Goal: Transaction & Acquisition: Subscribe to service/newsletter

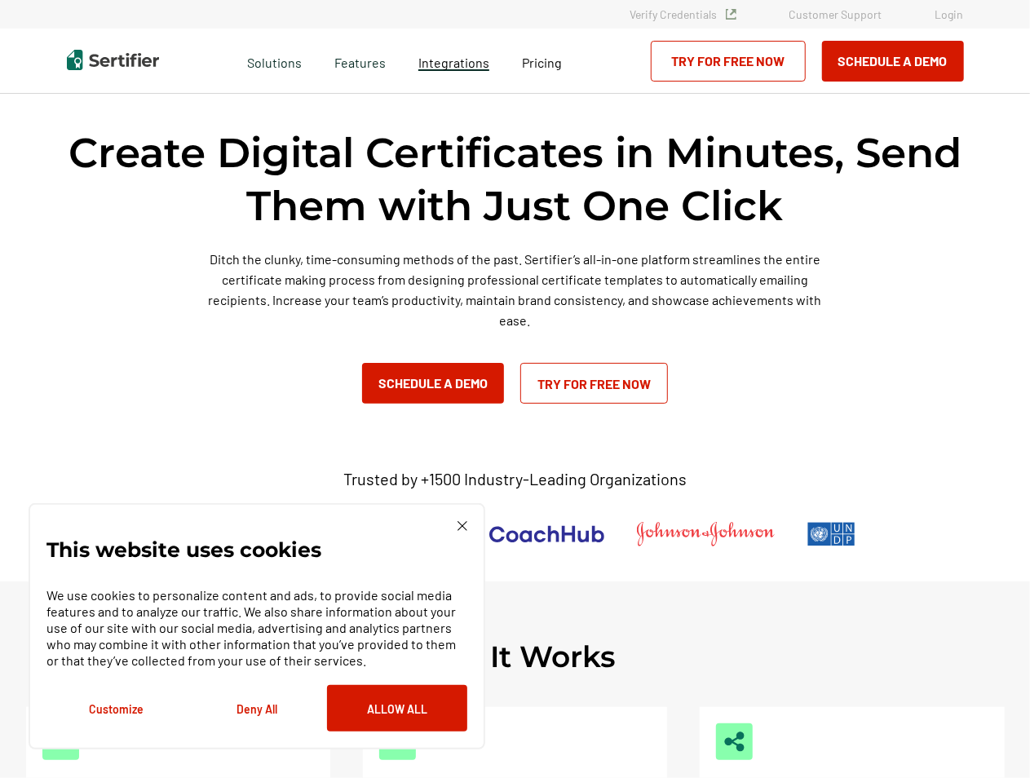
click at [453, 57] on span "Integrations" at bounding box center [453, 62] width 71 height 15
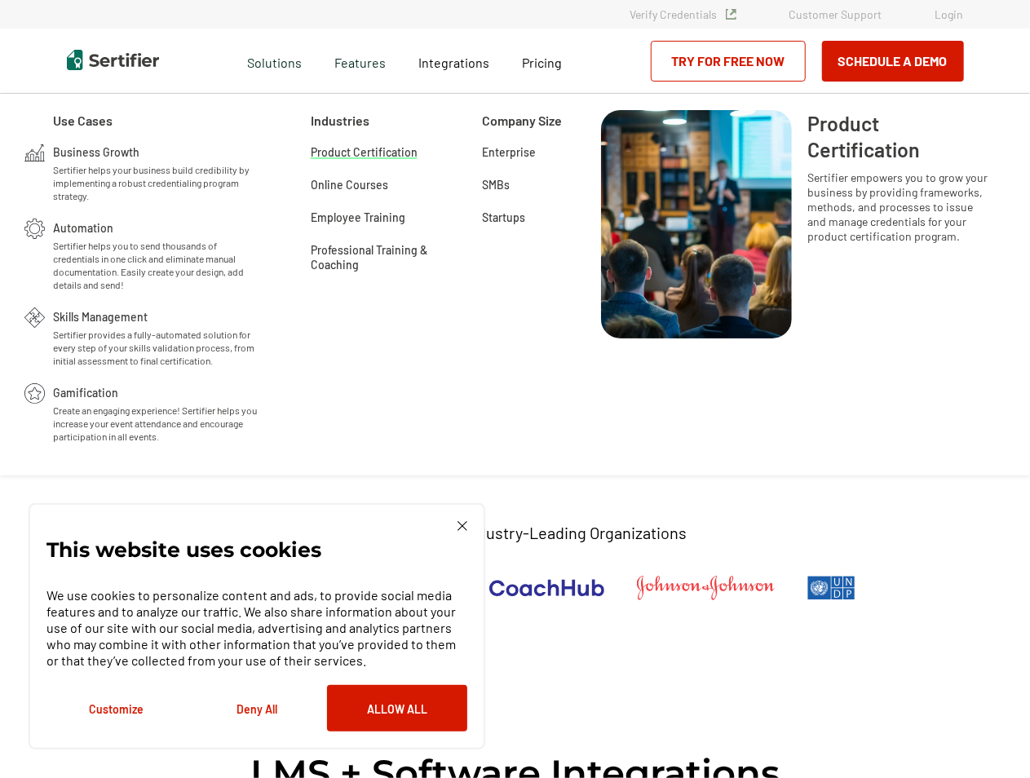
click at [368, 154] on span "Product Certification" at bounding box center [364, 151] width 107 height 16
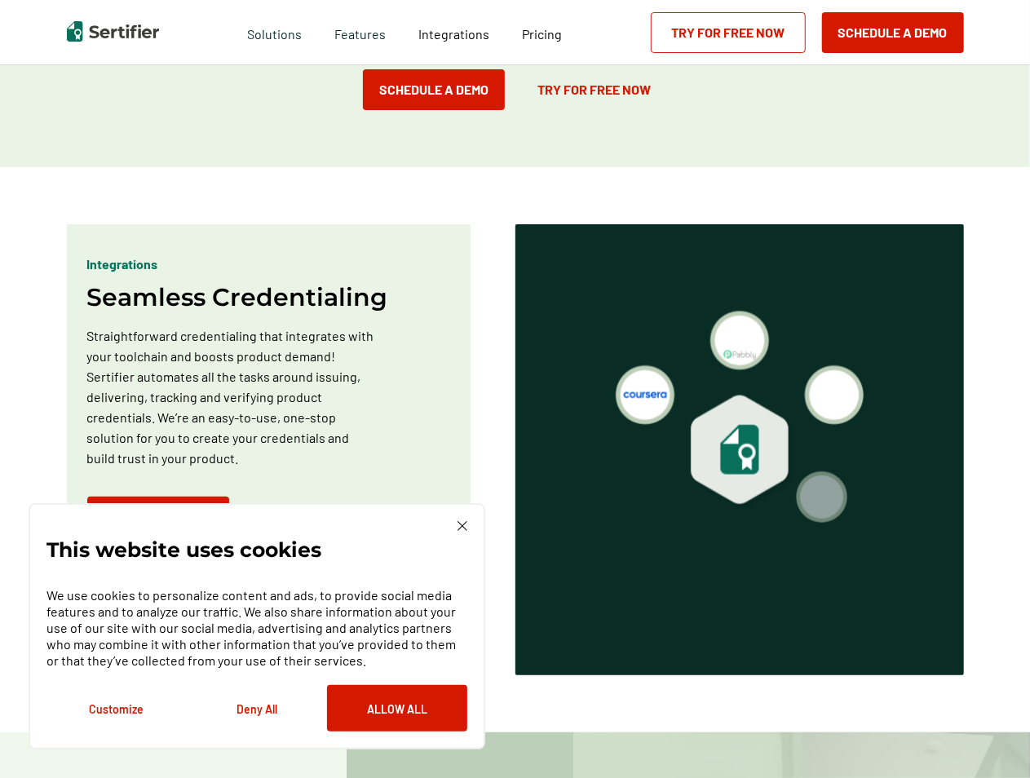
scroll to position [855, 0]
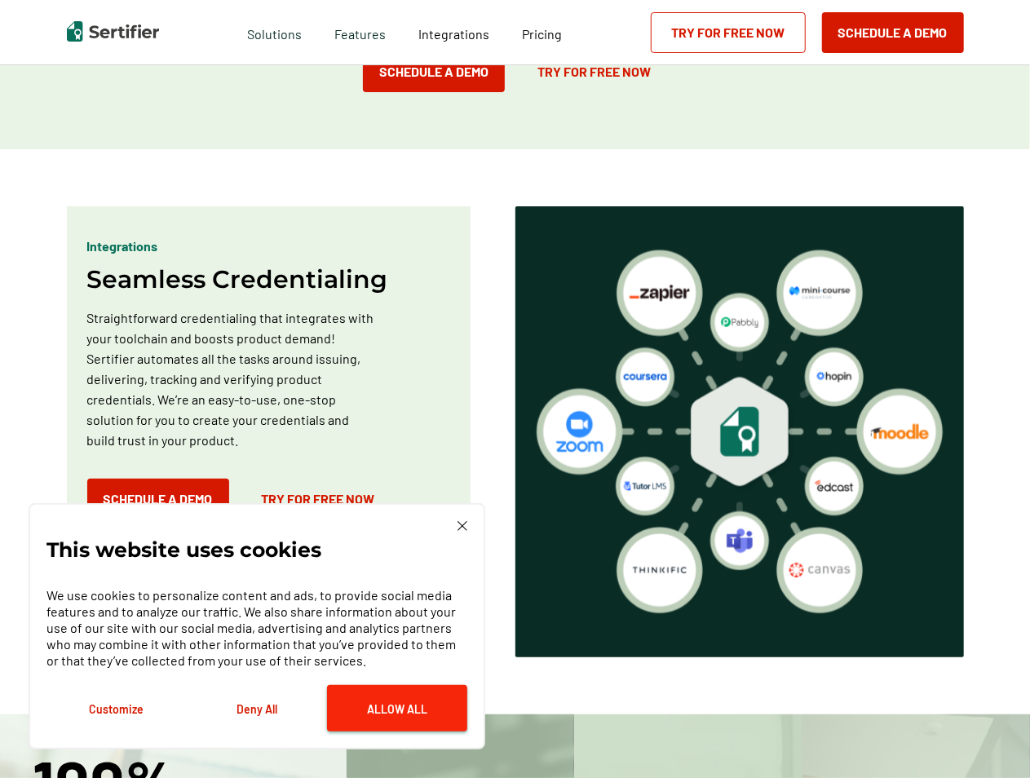
click at [418, 715] on button "Allow All" at bounding box center [397, 708] width 140 height 46
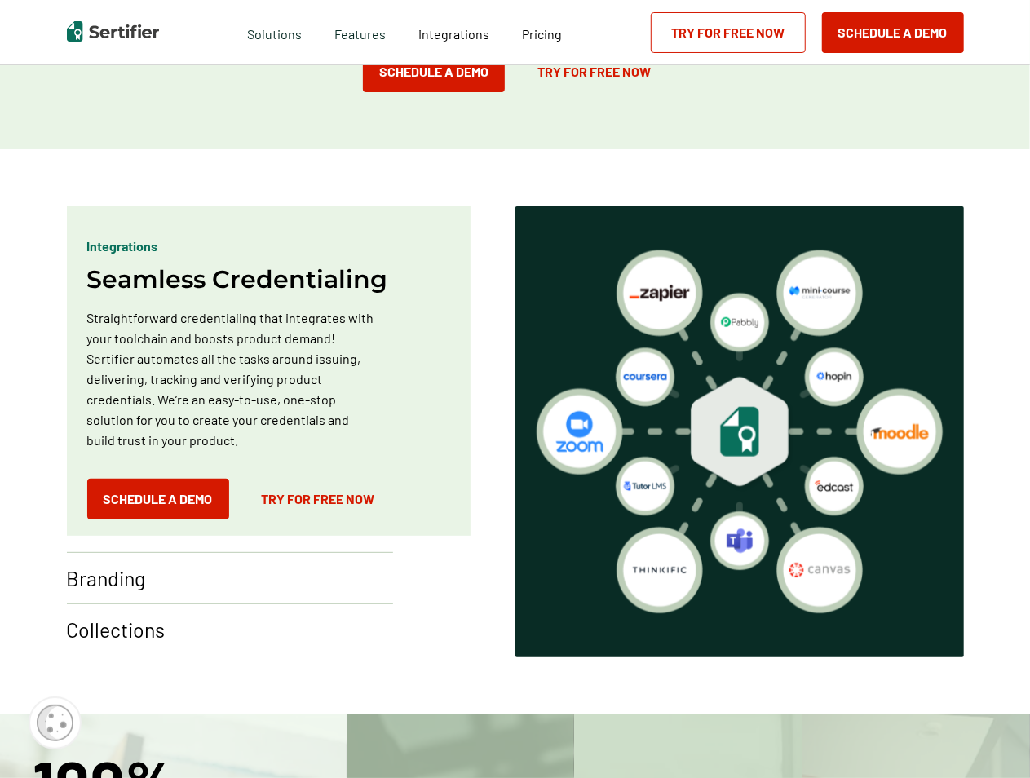
click at [131, 586] on p "Branding" at bounding box center [106, 578] width 79 height 26
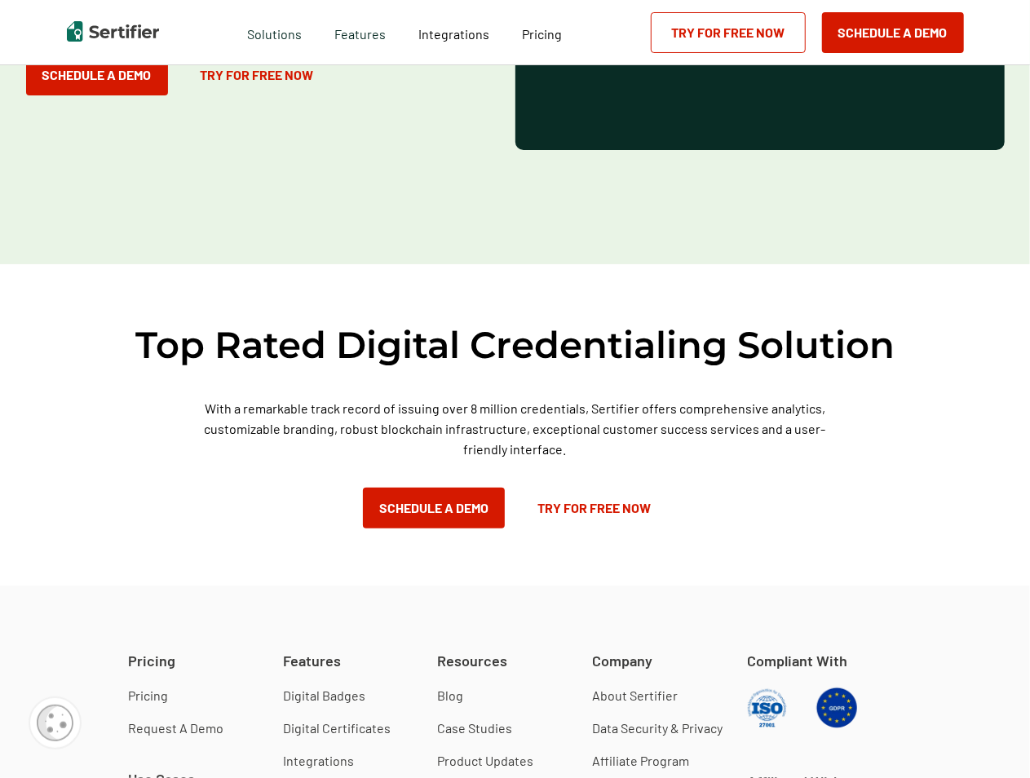
scroll to position [2588, 0]
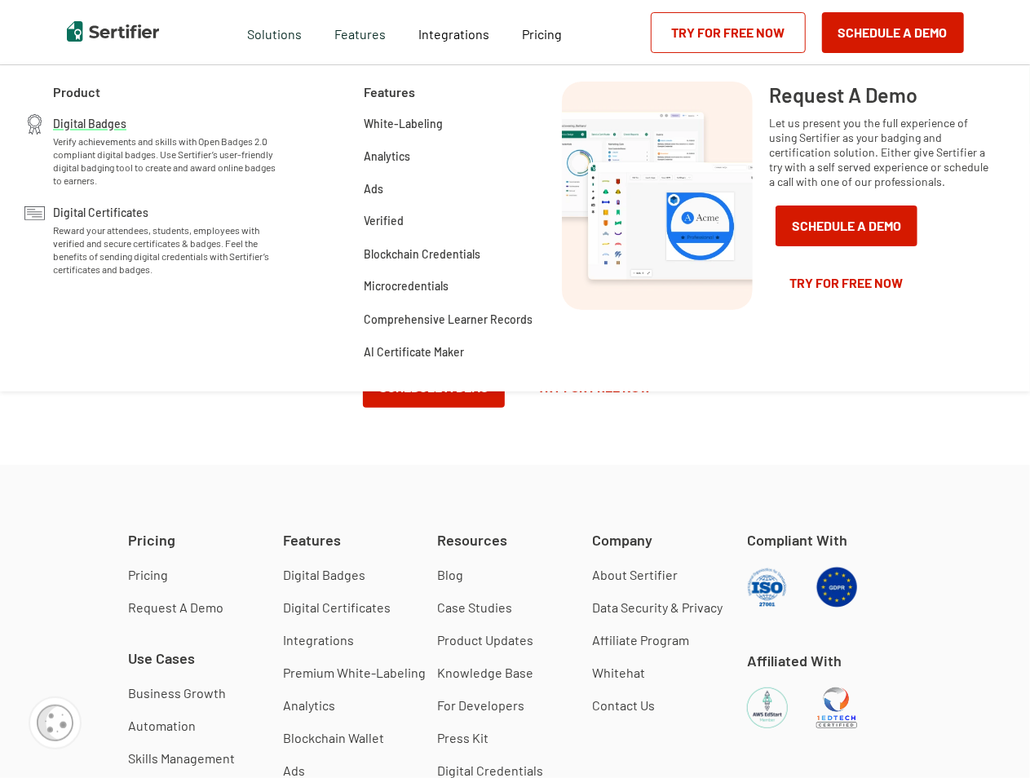
click at [93, 119] on span "Digital Badges" at bounding box center [89, 122] width 73 height 16
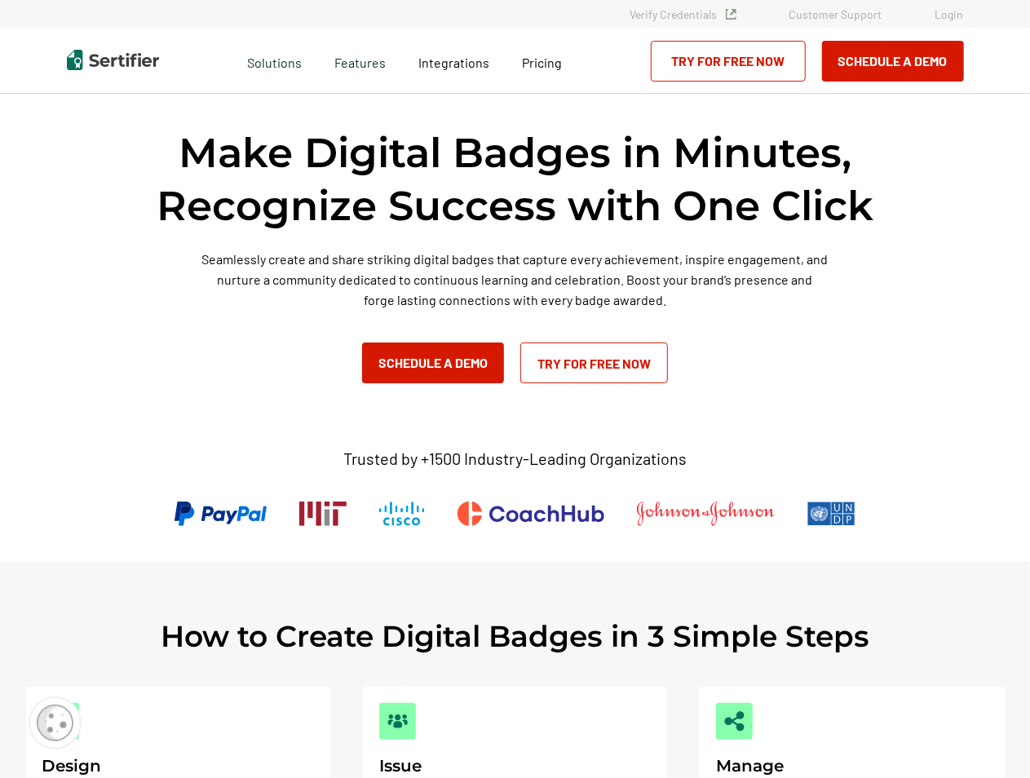
click at [606, 368] on link "Try for Free Now" at bounding box center [594, 363] width 148 height 41
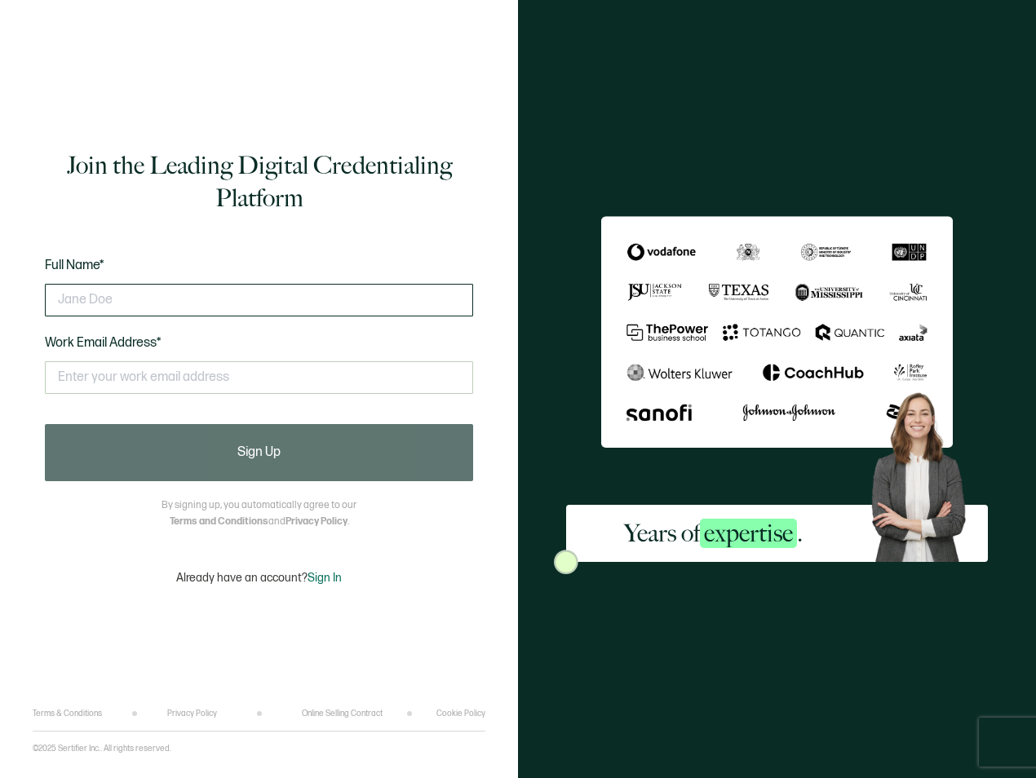
click at [393, 289] on input "text" at bounding box center [259, 300] width 428 height 33
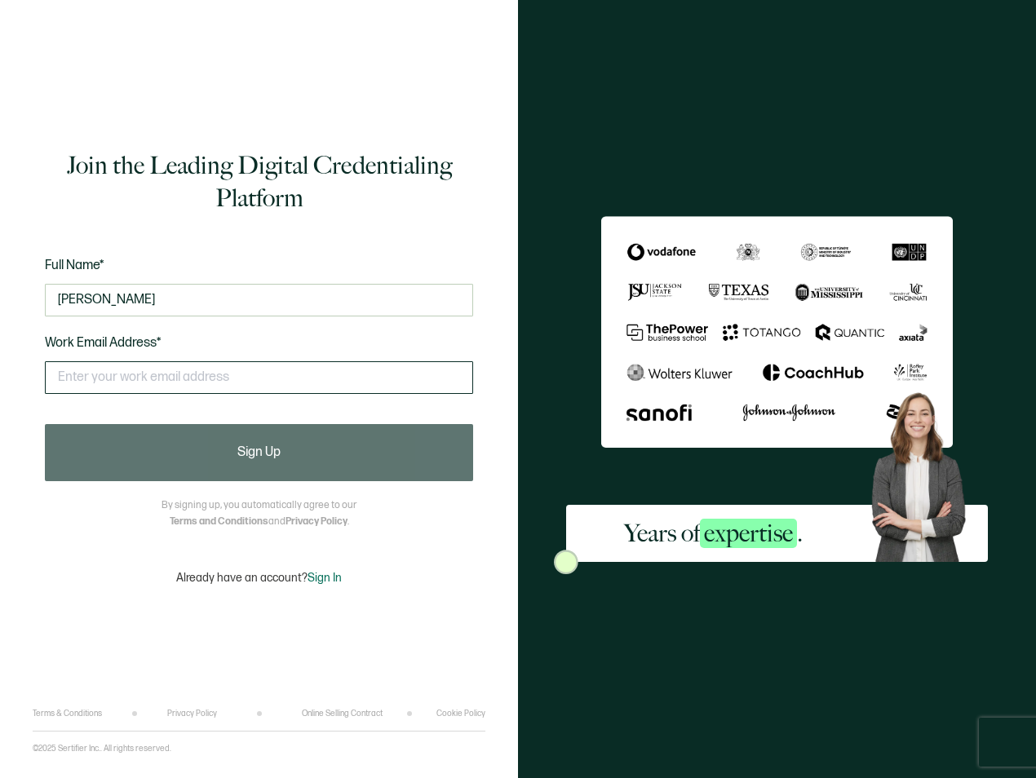
type input "[PERSON_NAME]"
click at [251, 382] on input "text" at bounding box center [259, 377] width 428 height 33
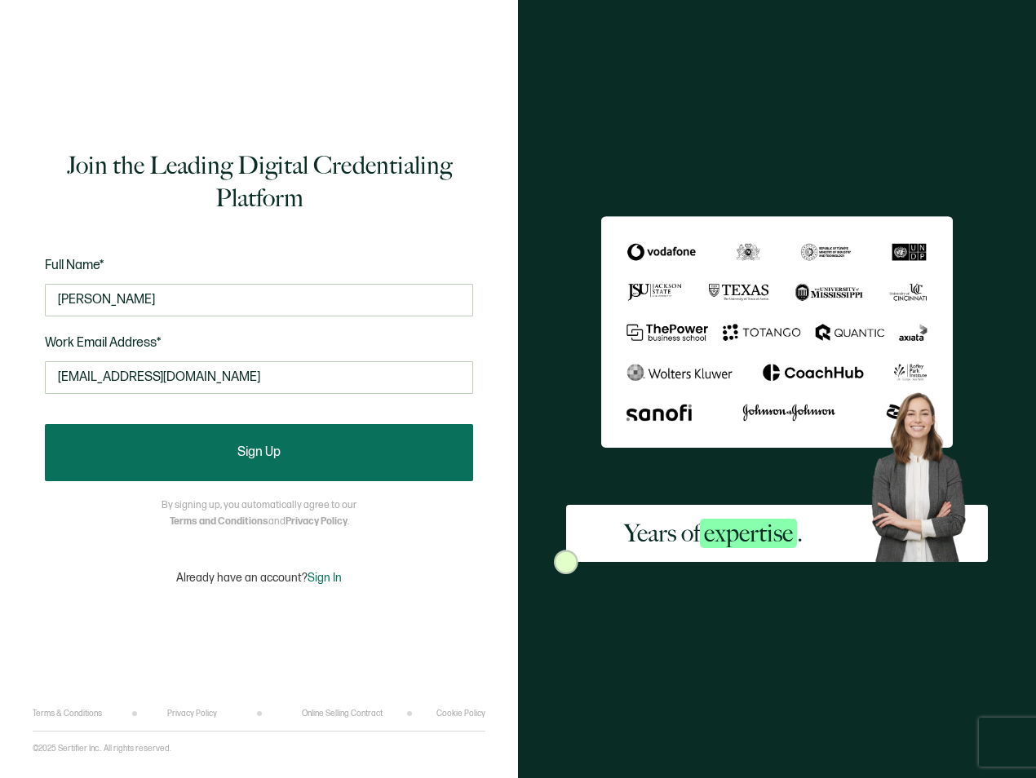
type input "[EMAIL_ADDRESS][DOMAIN_NAME]"
click at [316, 471] on button "Sign Up" at bounding box center [259, 452] width 428 height 57
